Goal: Check status: Check status

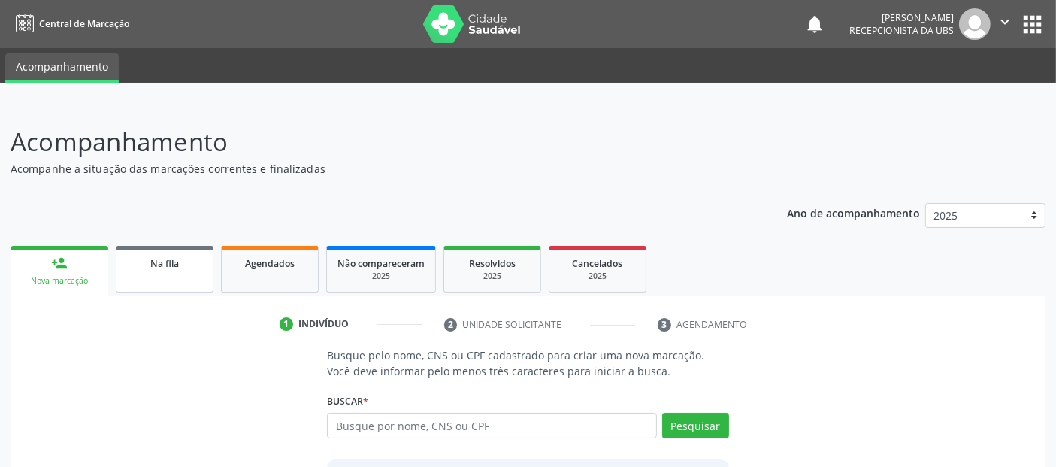
click at [168, 265] on span "Na fila" at bounding box center [164, 263] width 29 height 13
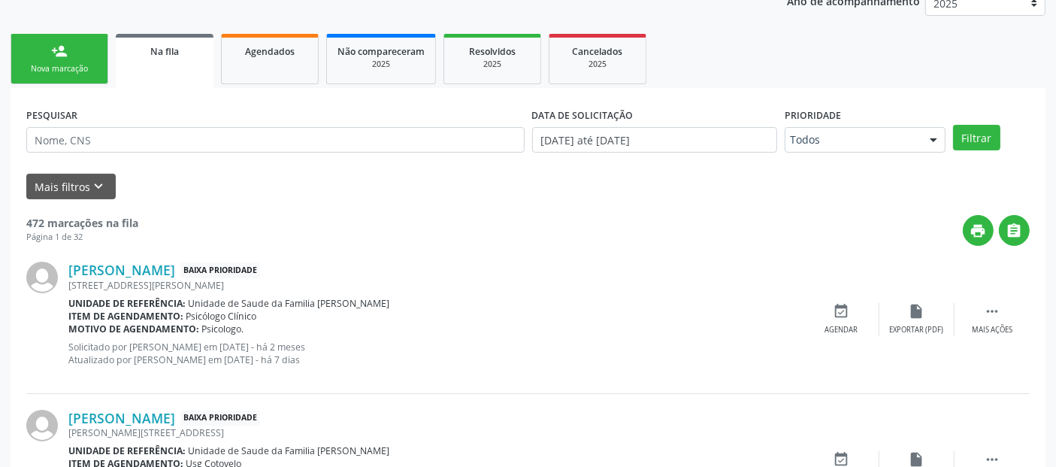
scroll to position [198, 0]
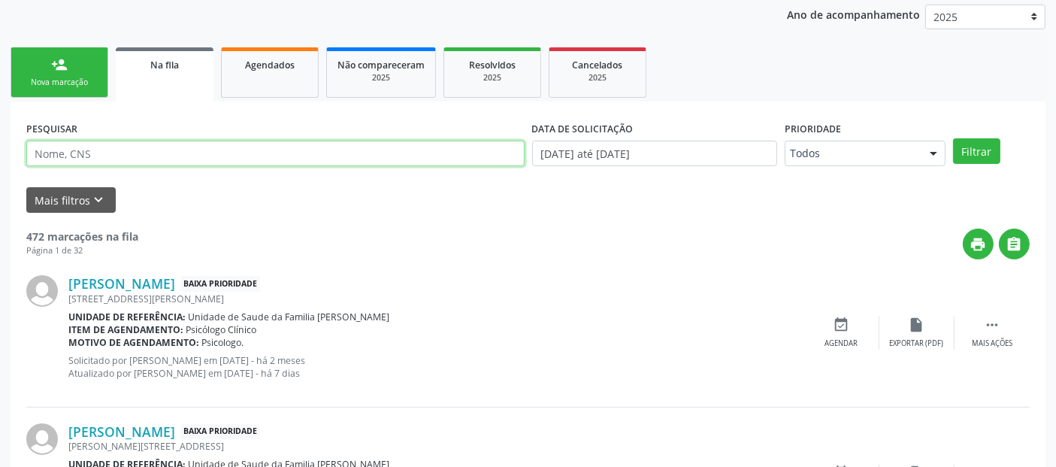
click at [155, 152] on input "text" at bounding box center [275, 154] width 498 height 26
type input "a"
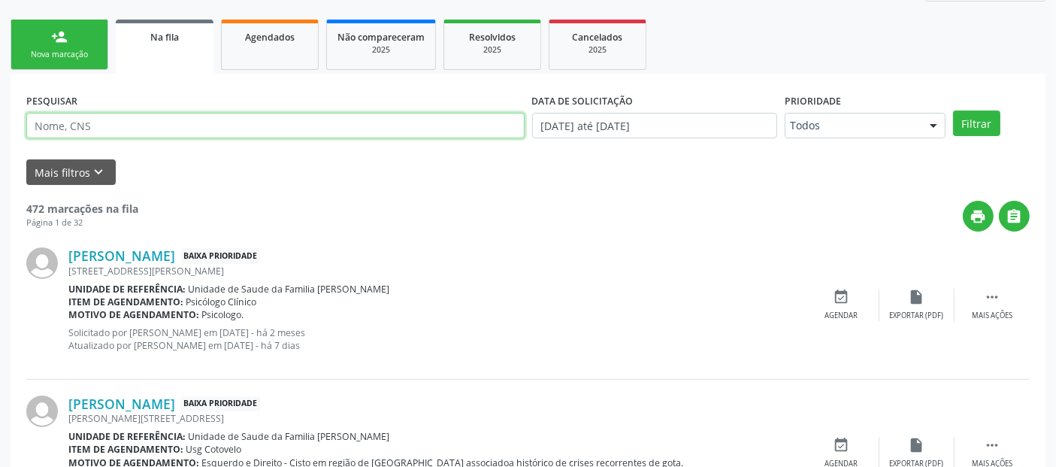
scroll to position [200, 0]
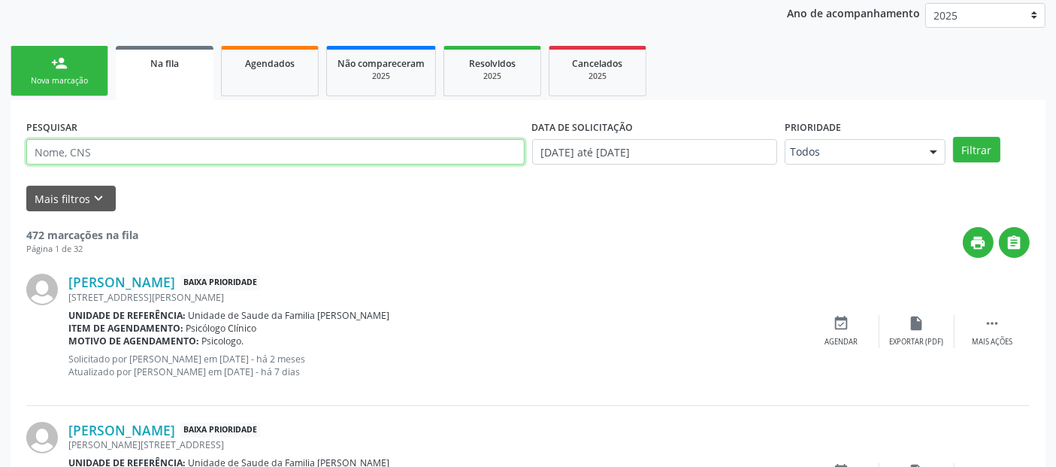
click at [210, 153] on input "text" at bounding box center [275, 152] width 498 height 26
type input "urologista"
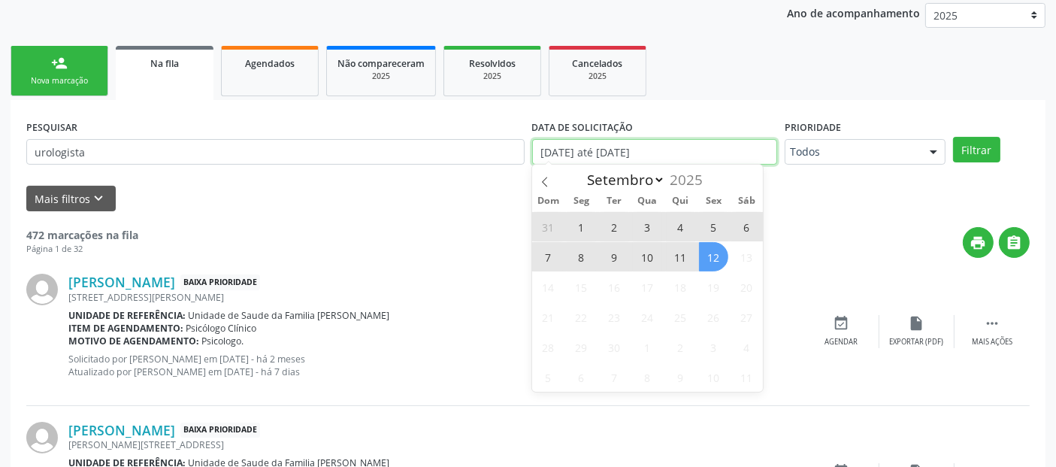
click at [749, 146] on input "[DATE] até [DATE]" at bounding box center [654, 152] width 245 height 26
select select "0"
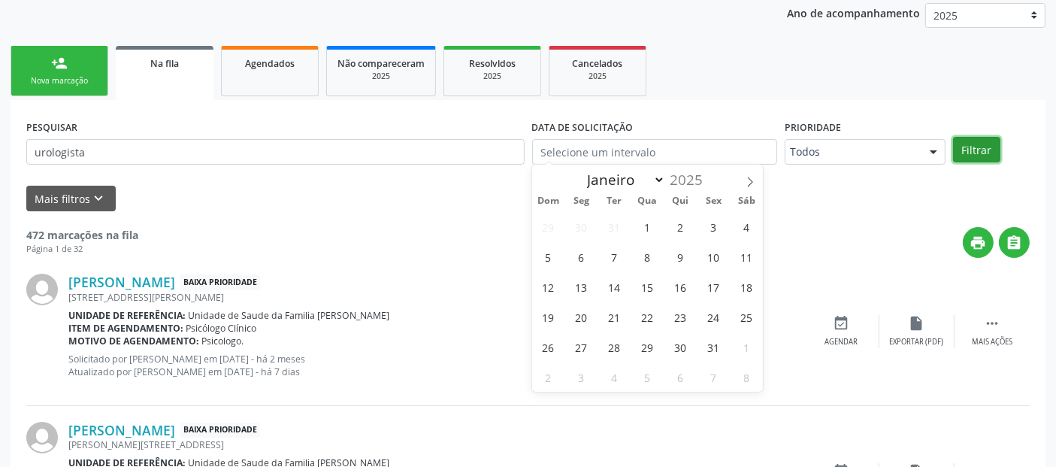
click at [975, 147] on button "Filtrar" at bounding box center [976, 150] width 47 height 26
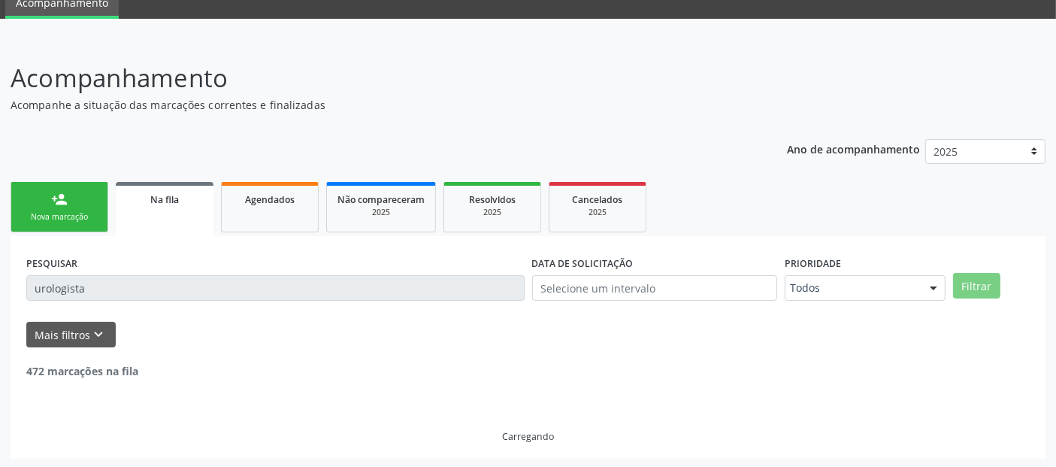
scroll to position [17, 0]
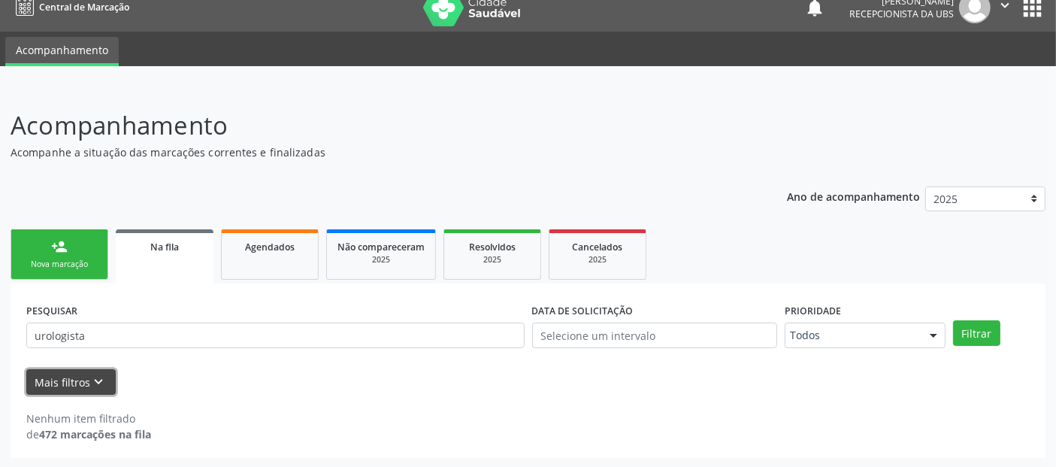
click at [96, 374] on icon "keyboard_arrow_down" at bounding box center [99, 381] width 17 height 17
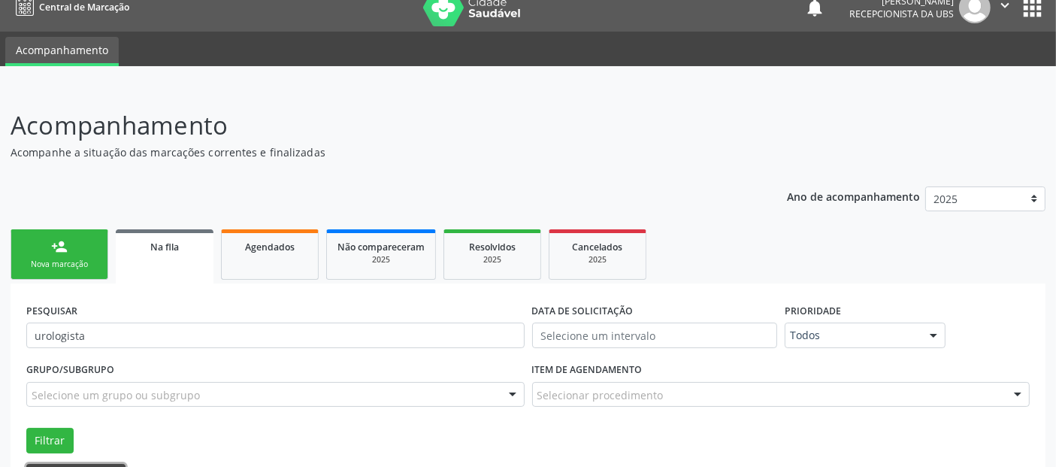
scroll to position [110, 0]
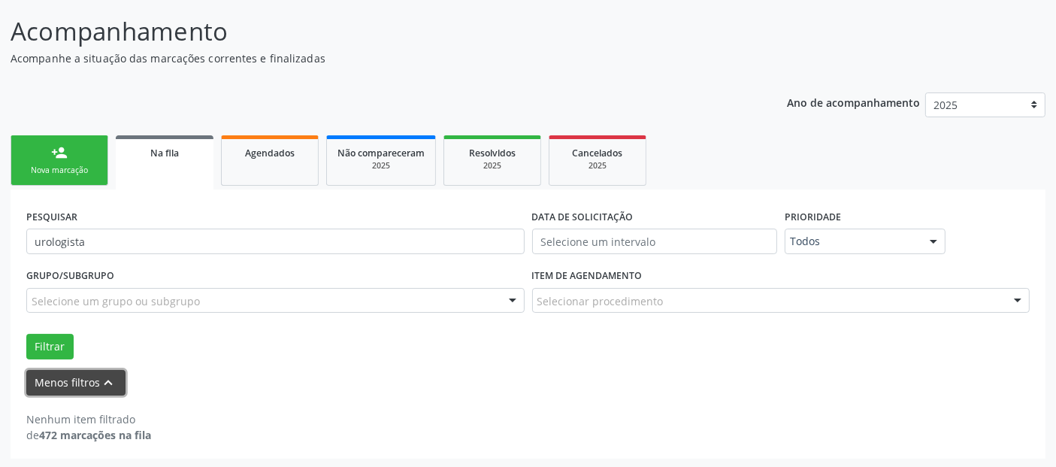
click at [92, 381] on button "Menos filtros keyboard_arrow_up" at bounding box center [75, 383] width 99 height 26
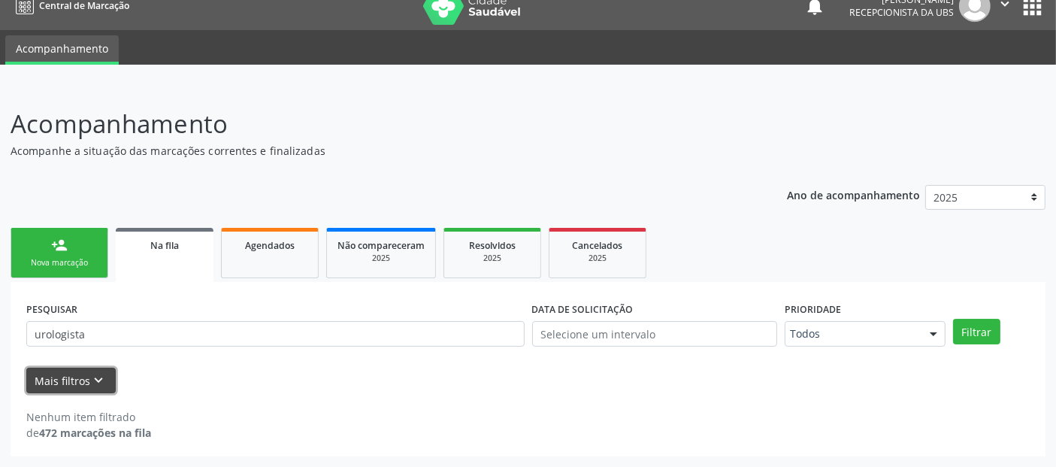
scroll to position [17, 0]
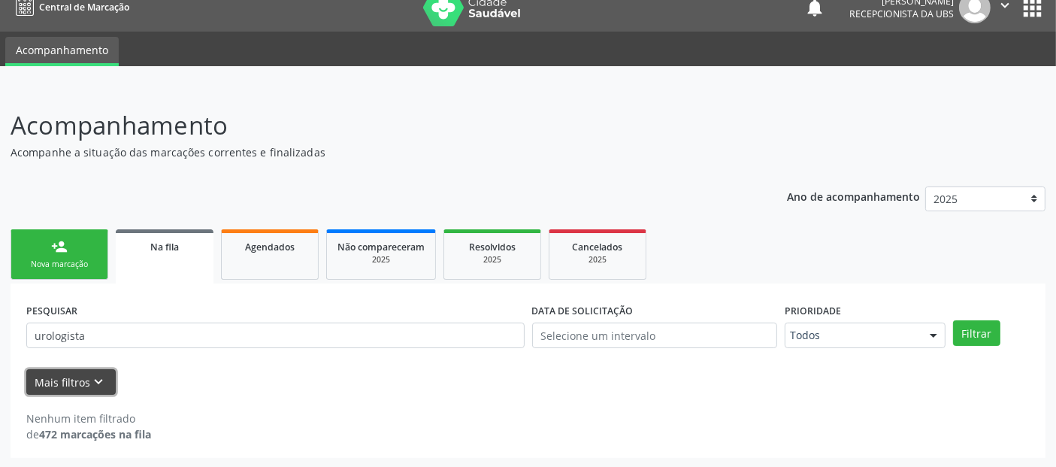
click at [104, 376] on icon "keyboard_arrow_down" at bounding box center [99, 381] width 17 height 17
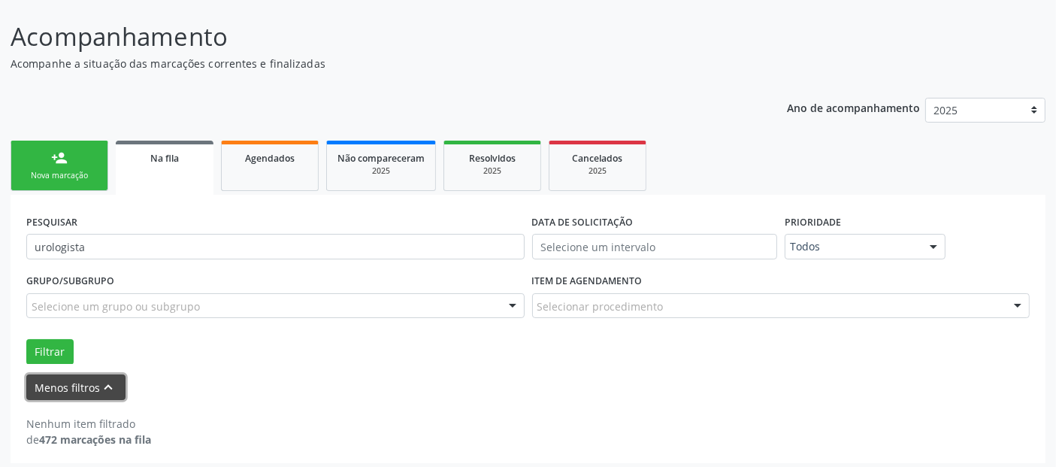
scroll to position [110, 0]
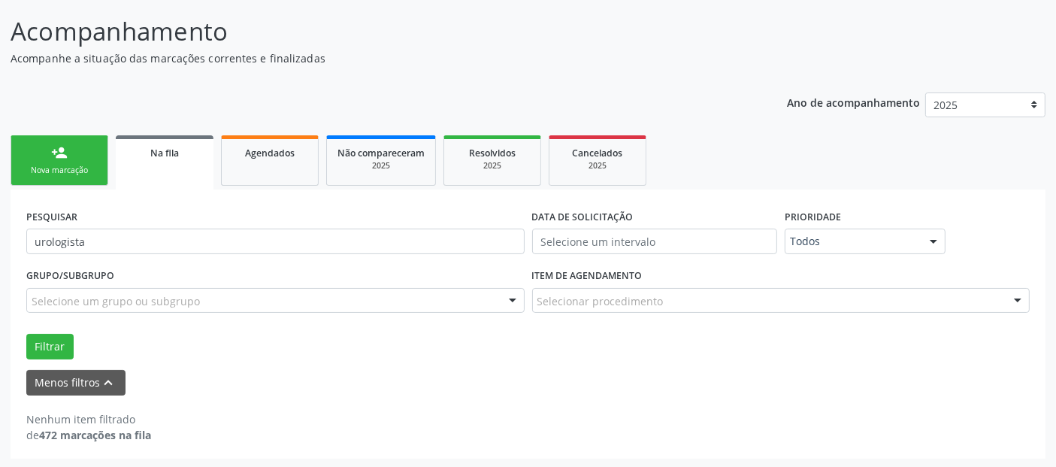
click at [693, 295] on div "Selecionar procedimento" at bounding box center [781, 301] width 498 height 26
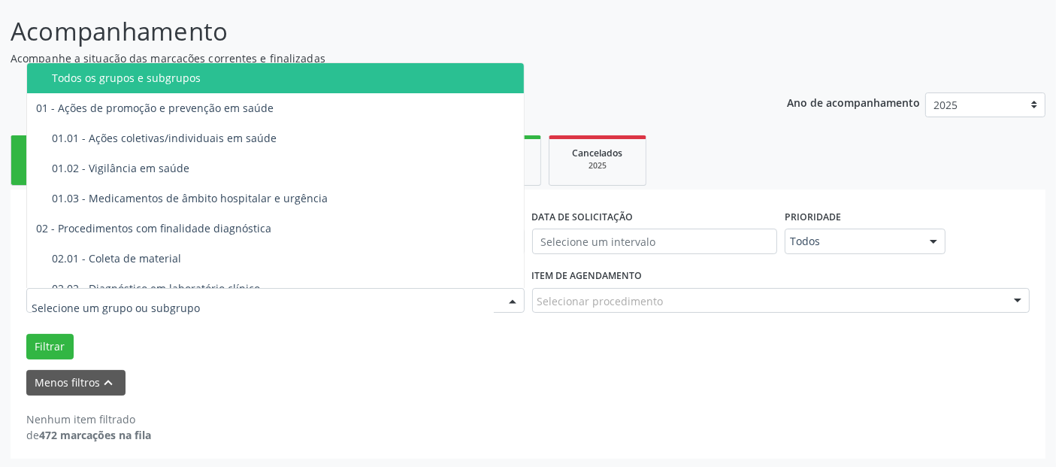
click at [340, 304] on div at bounding box center [275, 301] width 498 height 26
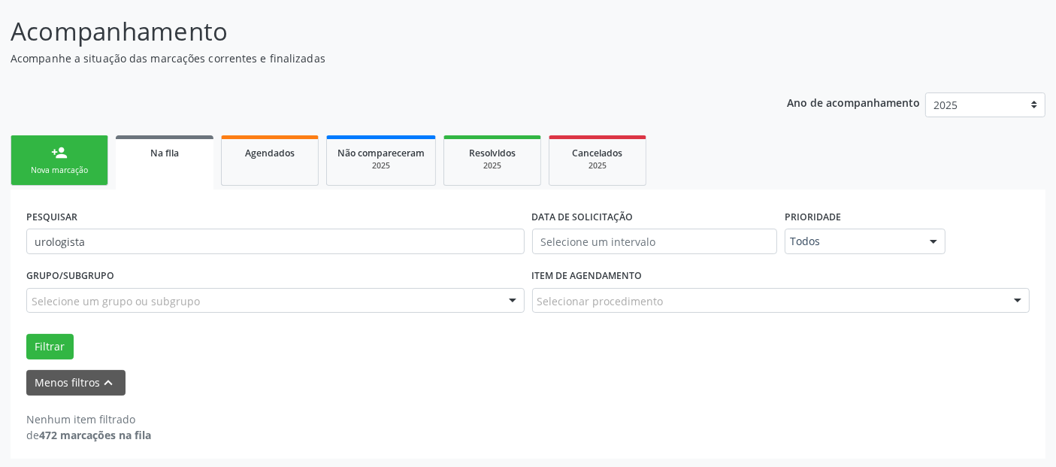
click at [478, 434] on div "Nenhum item filtrado de 472 marcações na fila" at bounding box center [527, 427] width 1003 height 32
click at [609, 46] on p "Acompanhamento" at bounding box center [373, 32] width 724 height 38
